Goal: Information Seeking & Learning: Learn about a topic

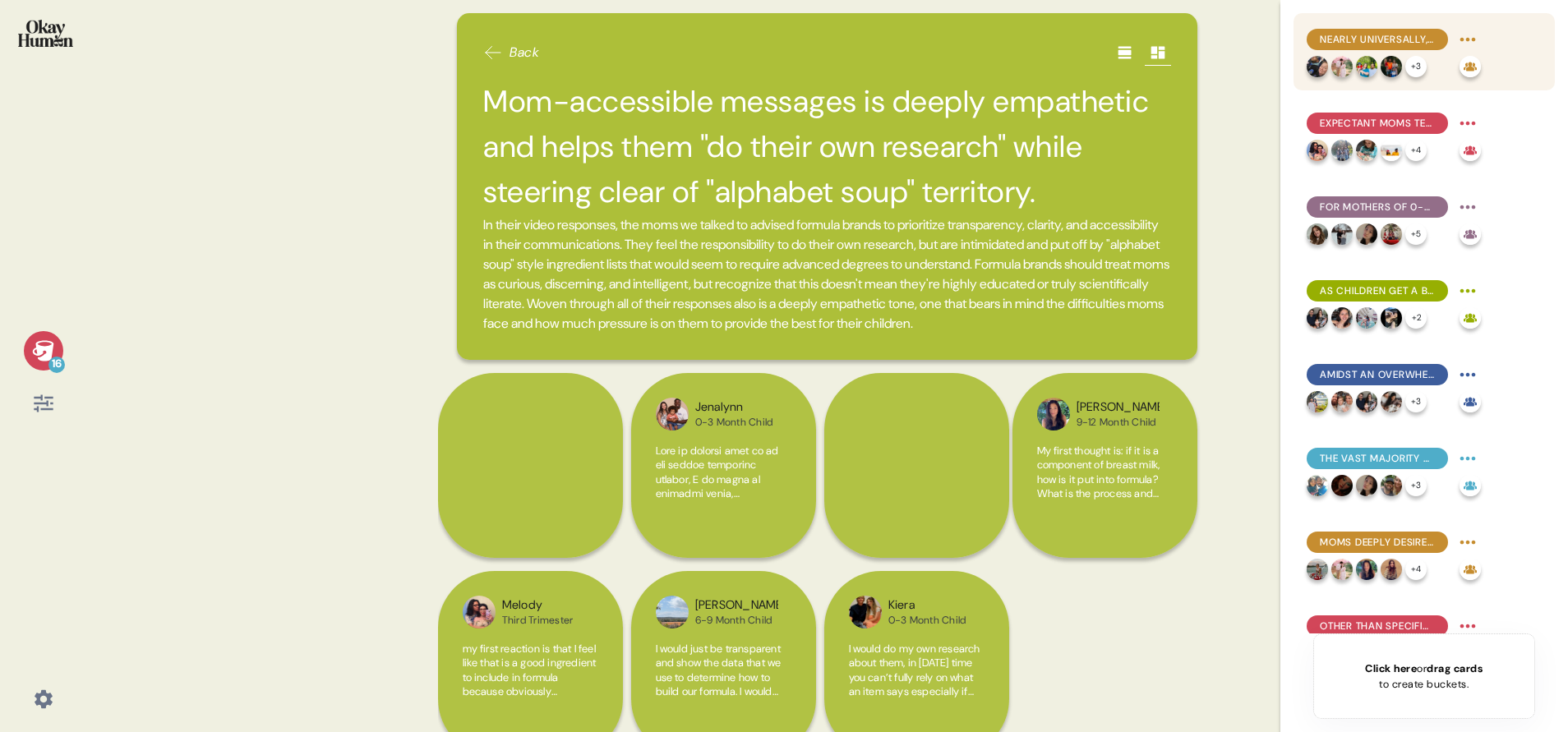
click at [1492, 37] on div "Nearly universally, moms aspire to (near-)exclusive breastfeeding, with formula…" at bounding box center [1424, 51] width 261 height 77
click at [1404, 37] on span "Nearly universally, moms aspire to (near-)exclusive breastfeeding, with formula…" at bounding box center [1377, 39] width 115 height 15
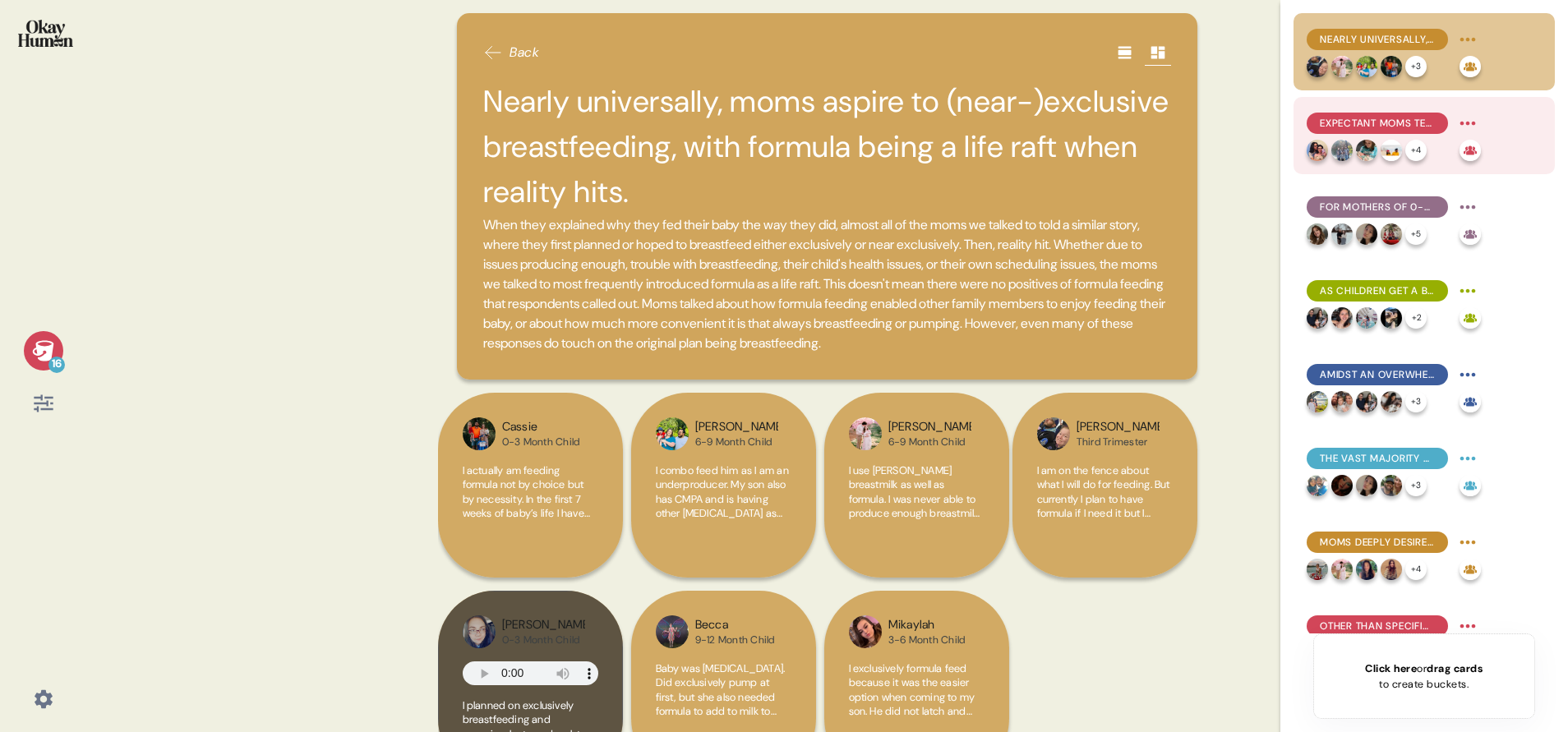
click at [1497, 104] on div "Expectant moms tend to have the strongest belief in breastfeeding's superiority…" at bounding box center [1424, 136] width 261 height 77
click at [1425, 121] on span "Expectant moms tend to have the strongest belief in breastfeeding's superiority…" at bounding box center [1377, 123] width 115 height 15
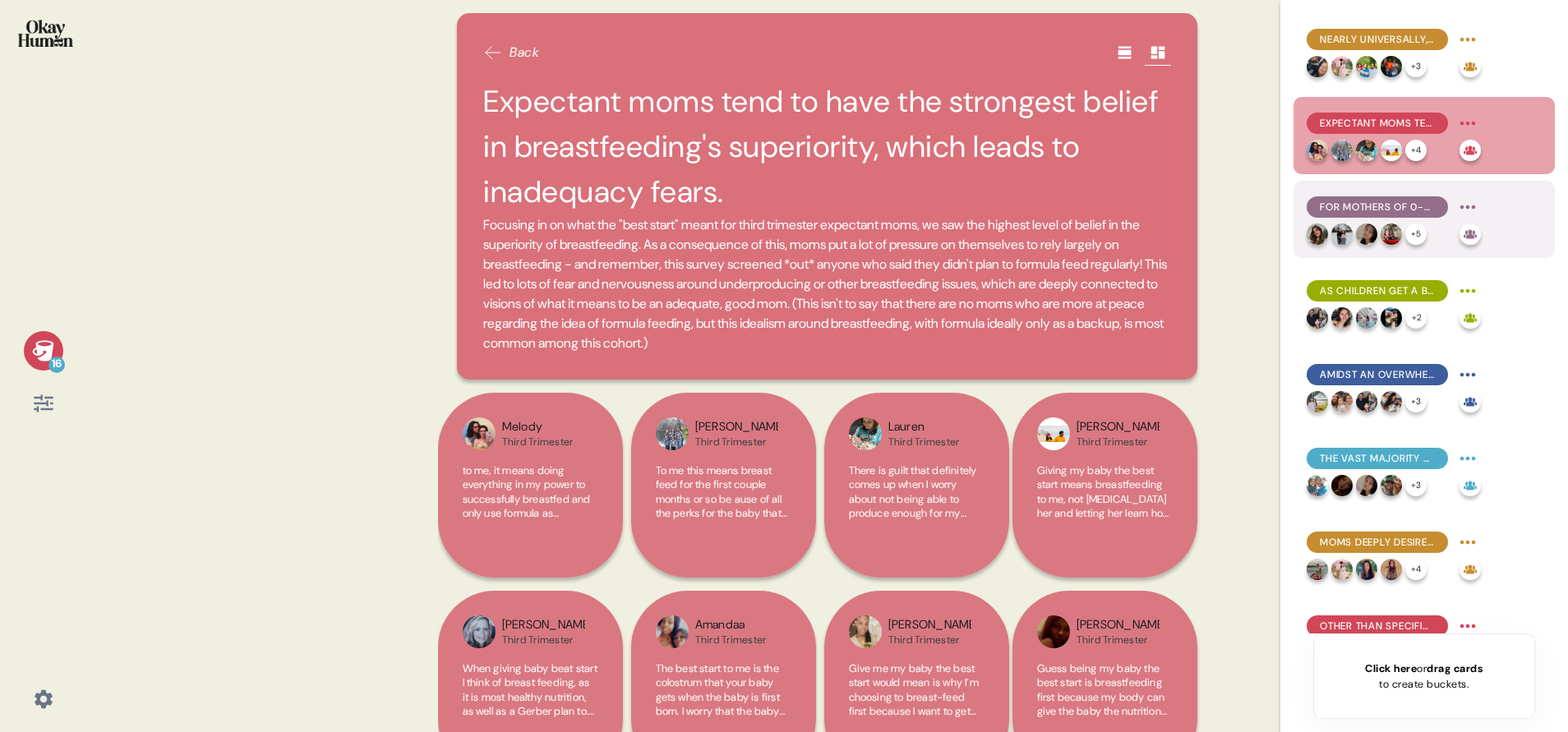
click at [1412, 191] on div "For mothers of 0-3 month children, formula use is often a practical necessity, …" at bounding box center [1424, 220] width 261 height 77
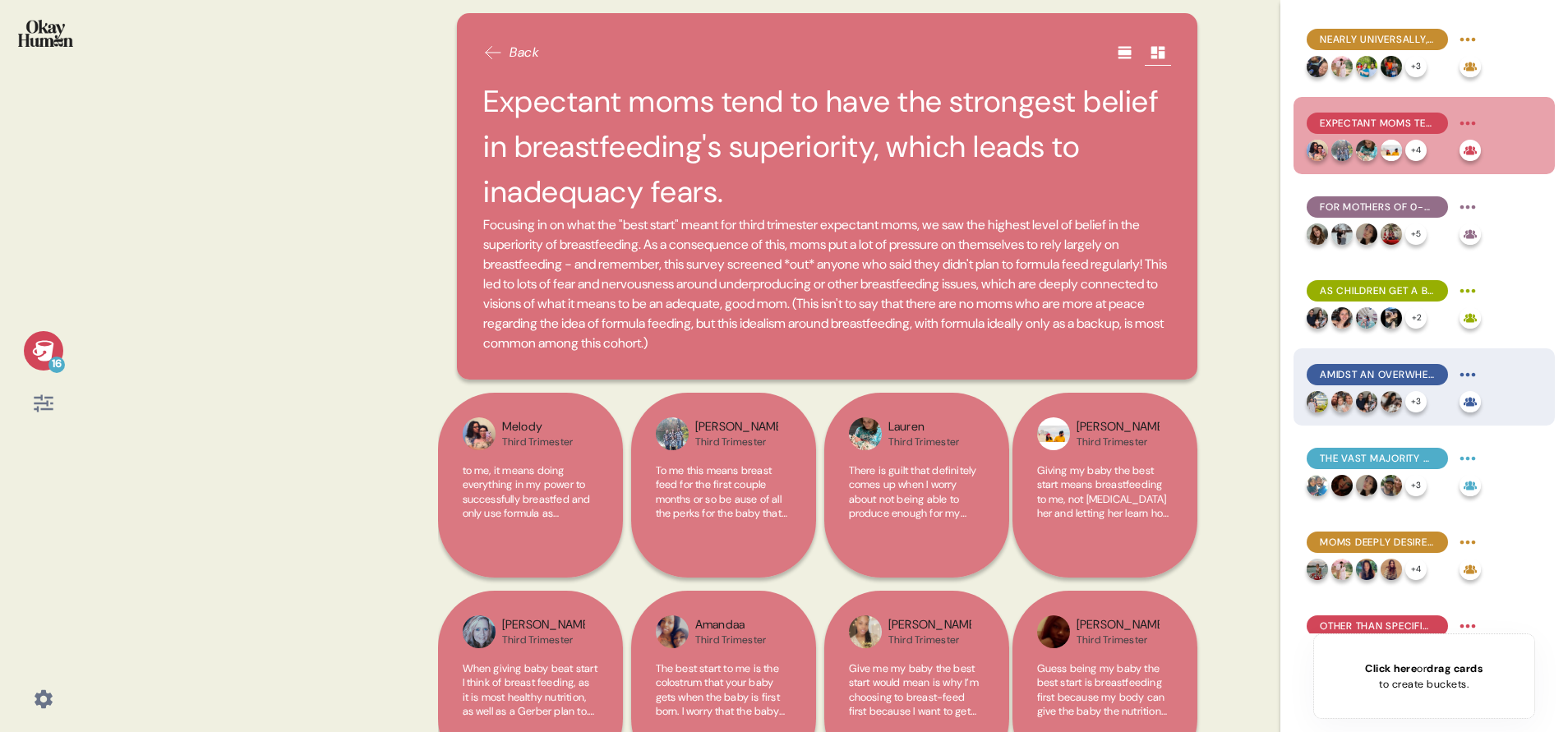
click at [1384, 371] on span "Amidst an overwhelming array of formula options, what's not in a formula is as …" at bounding box center [1377, 374] width 115 height 15
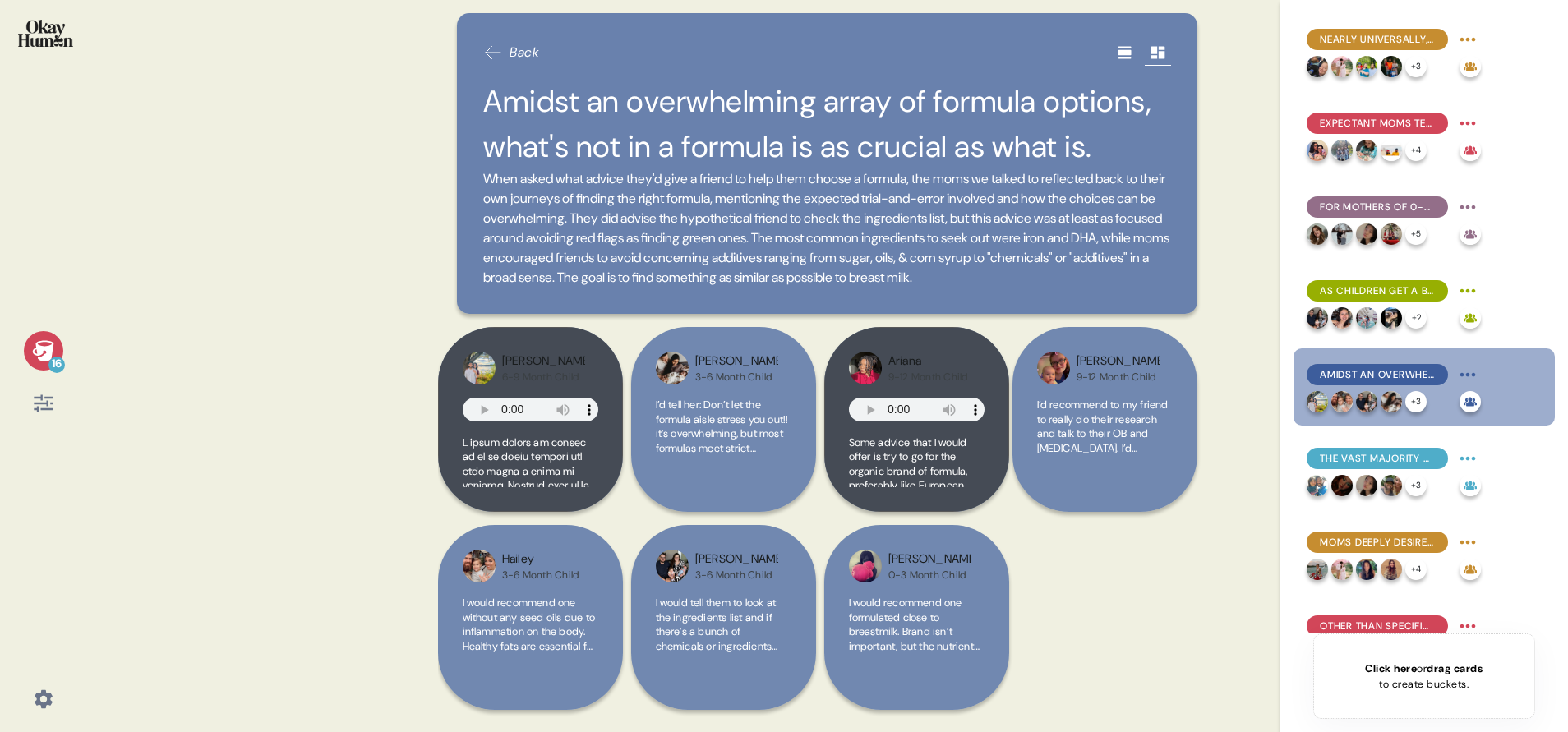
click at [489, 48] on icon at bounding box center [493, 52] width 15 height 12
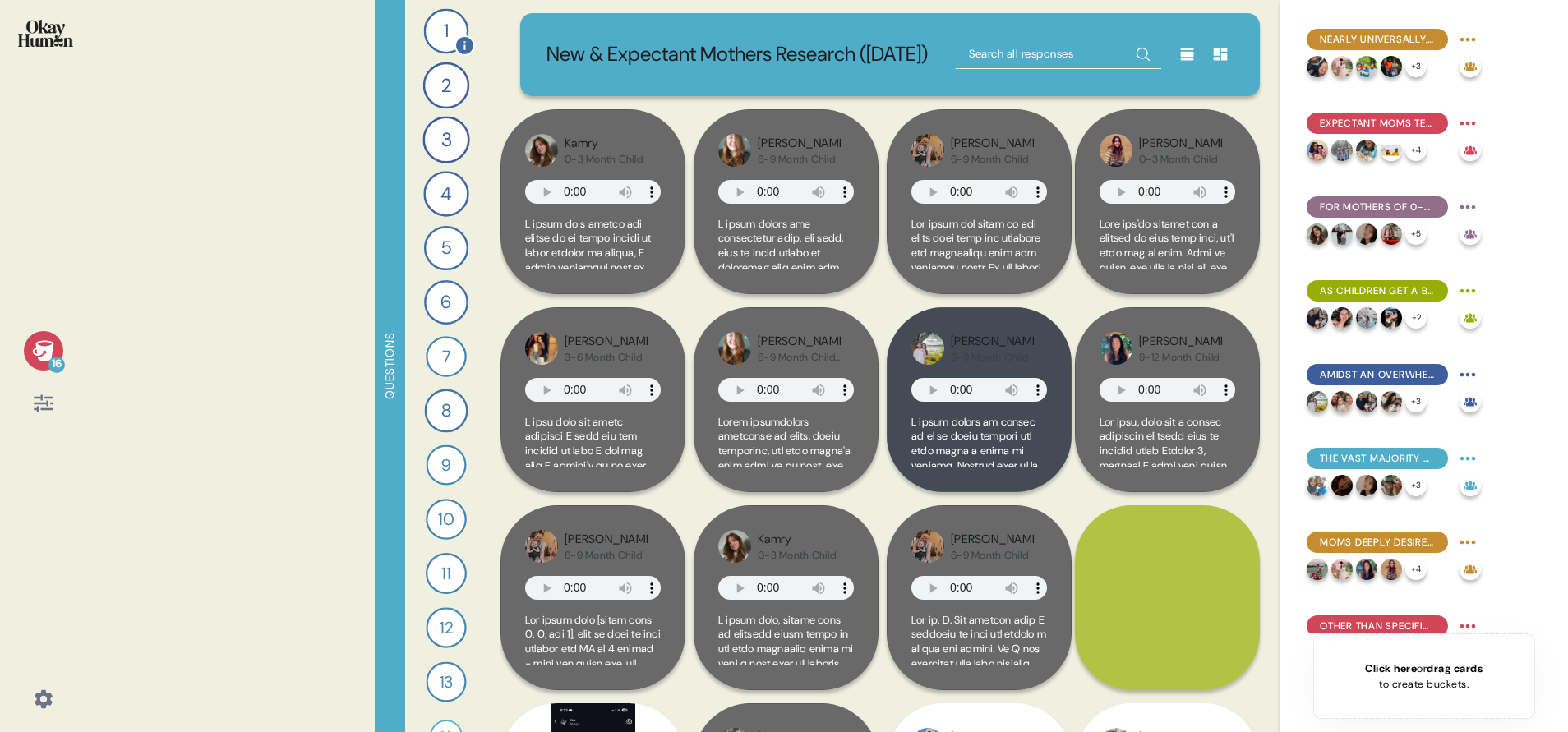
click at [447, 29] on div "1" at bounding box center [447, 32] width 46 height 46
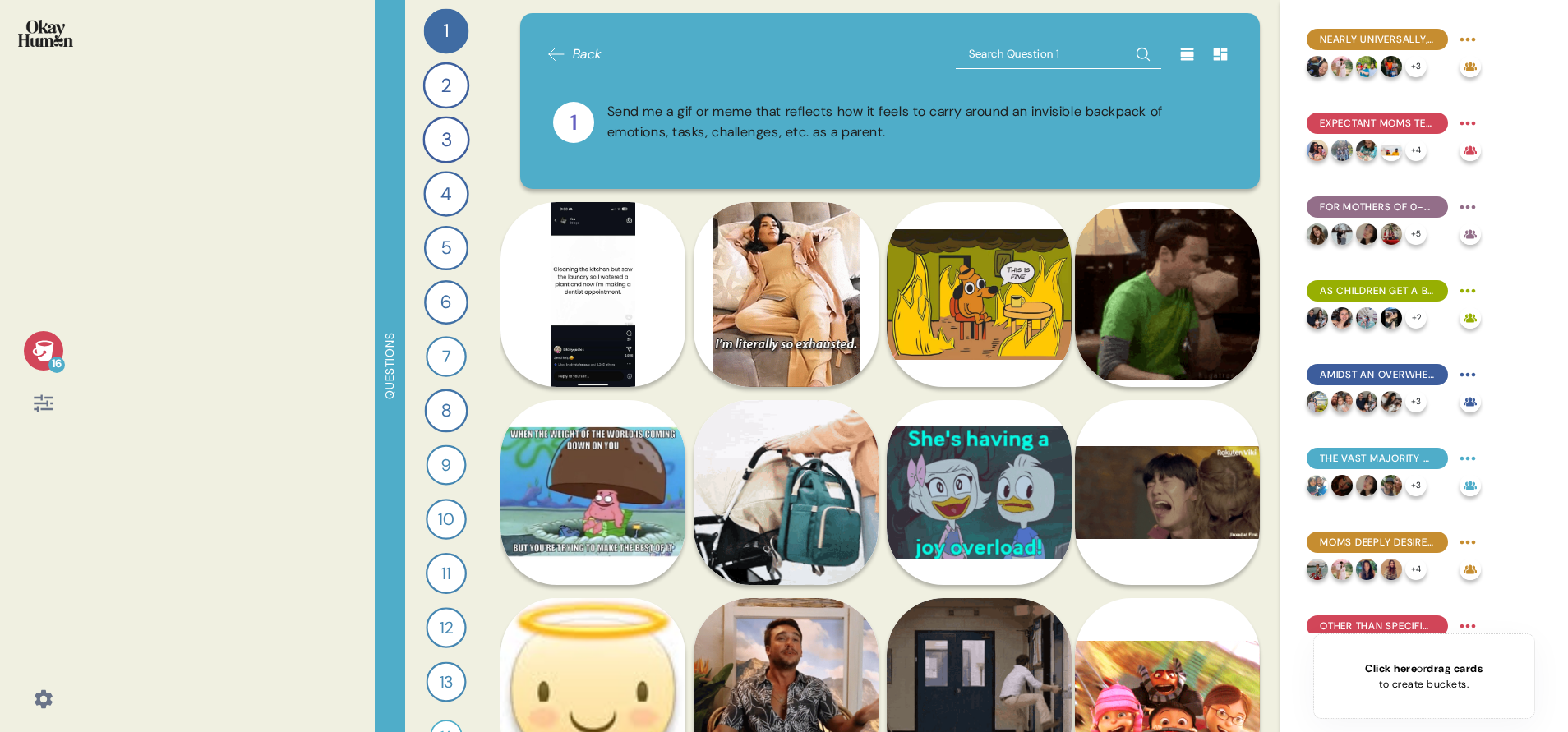
drag, startPoint x: 418, startPoint y: 71, endPoint x: 427, endPoint y: 75, distance: 9.8
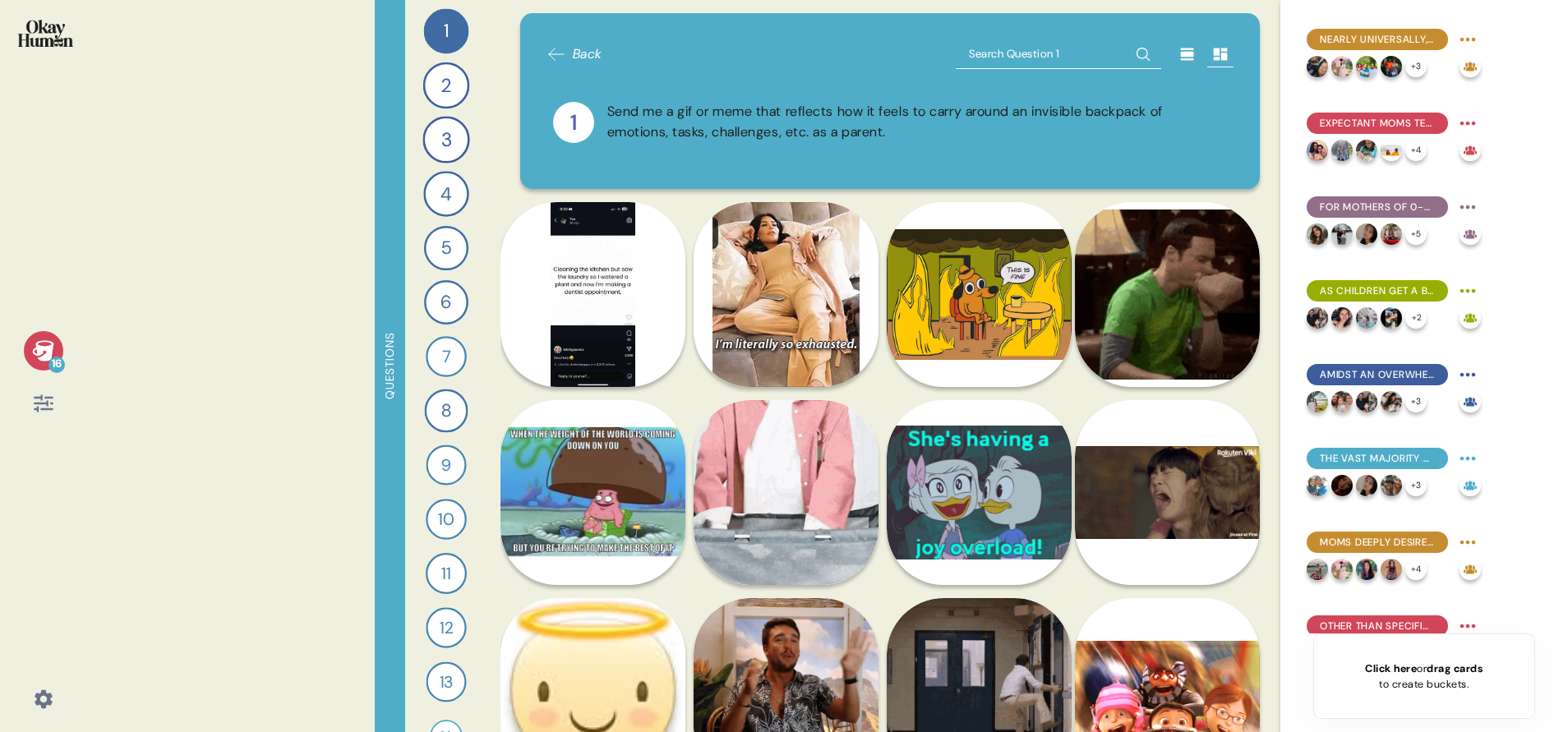
click at [423, 71] on div "2" at bounding box center [446, 85] width 46 height 46
